Goal: Transaction & Acquisition: Purchase product/service

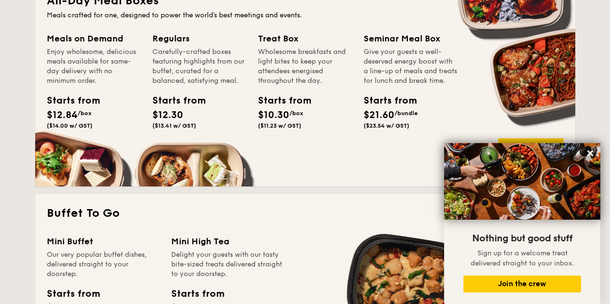
scroll to position [704, 0]
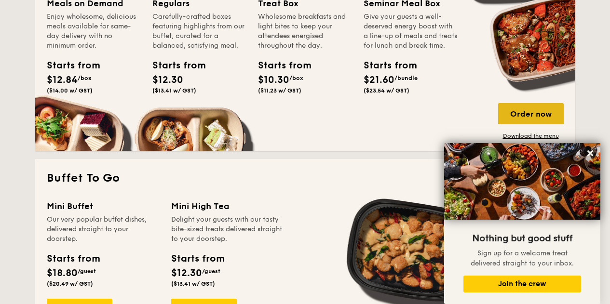
click at [535, 113] on div "Order now" at bounding box center [531, 113] width 66 height 21
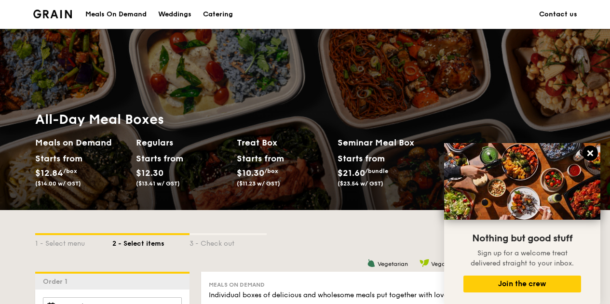
click at [592, 150] on icon at bounding box center [590, 153] width 6 height 6
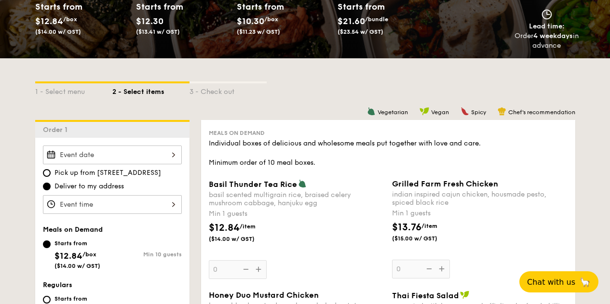
scroll to position [100, 0]
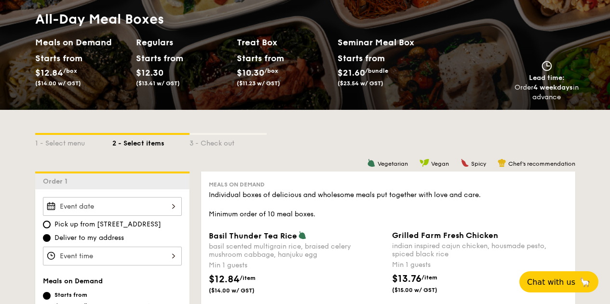
click at [360, 41] on h2 "Seminar Meal Box" at bounding box center [388, 43] width 101 height 14
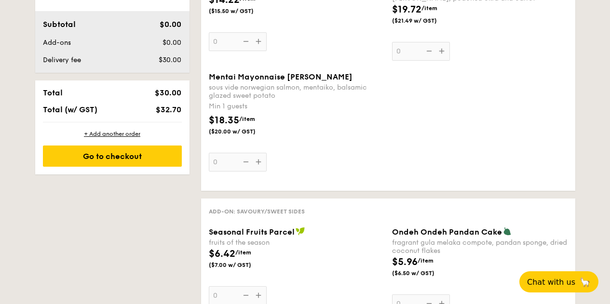
scroll to position [751, 0]
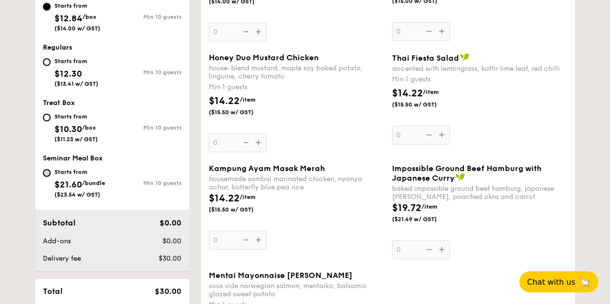
click at [46, 172] on input "Starts from $21.60 /bundle ($23.54 w/ GST) Min 10 guests" at bounding box center [47, 173] width 8 height 8
radio input "true"
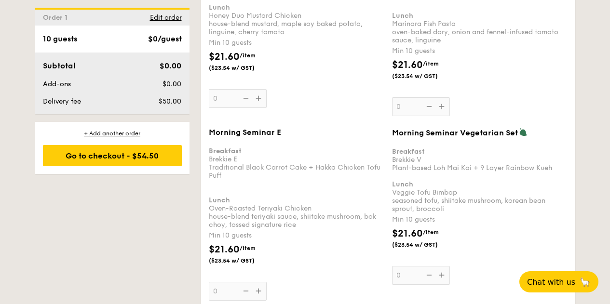
scroll to position [412, 0]
